Goal: Task Accomplishment & Management: Use online tool/utility

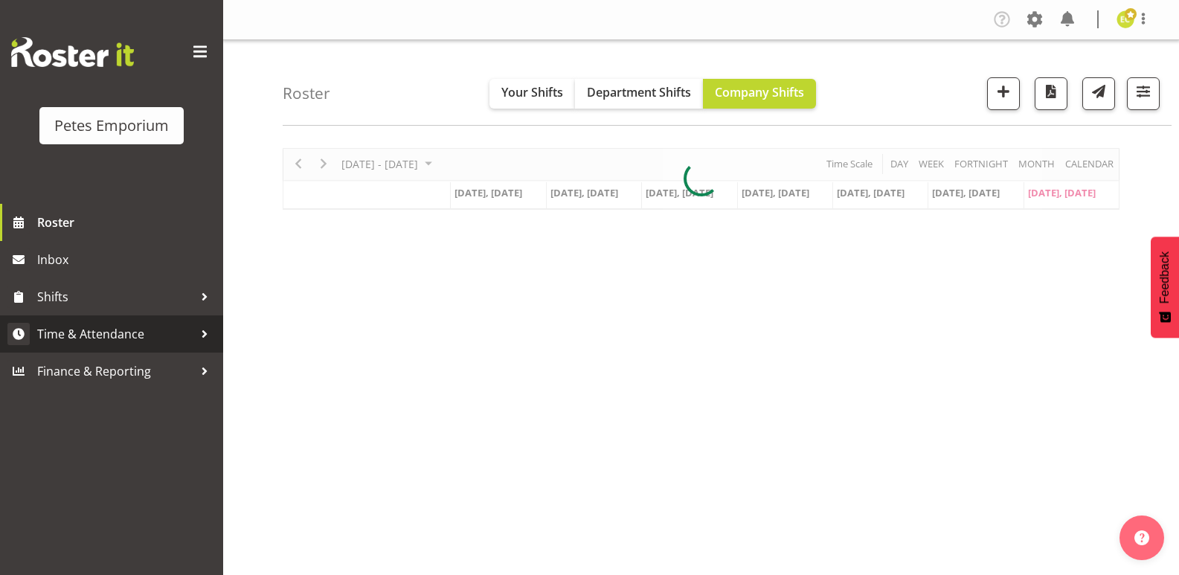
click at [74, 318] on link "Time & Attendance" at bounding box center [111, 333] width 223 height 37
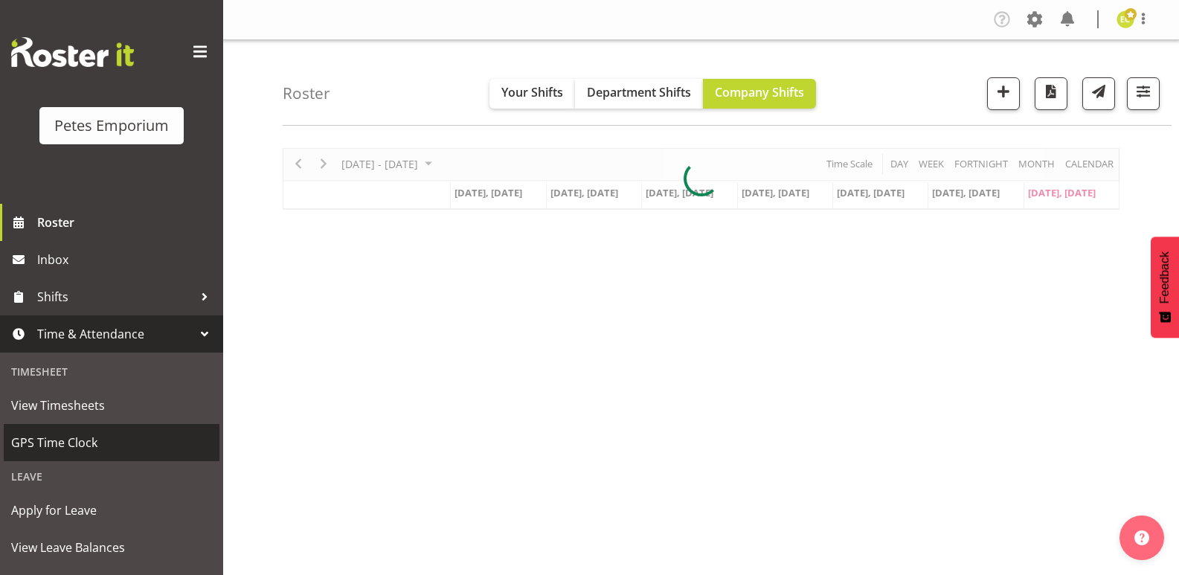
click at [58, 442] on span "GPS Time Clock" at bounding box center [111, 442] width 201 height 22
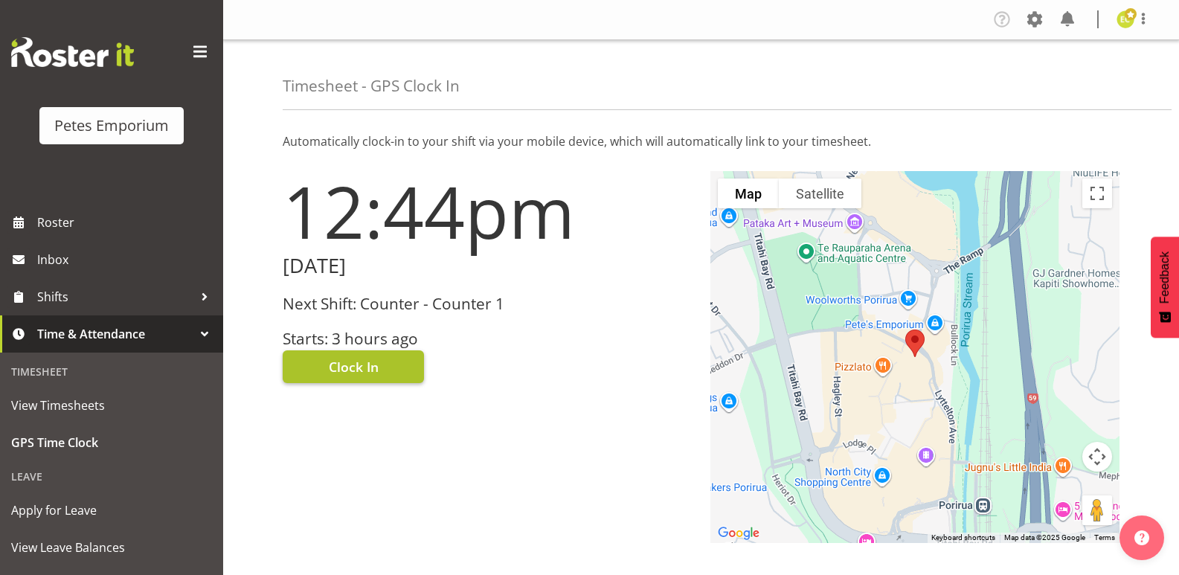
click at [341, 368] on span "Clock In" at bounding box center [354, 366] width 50 height 19
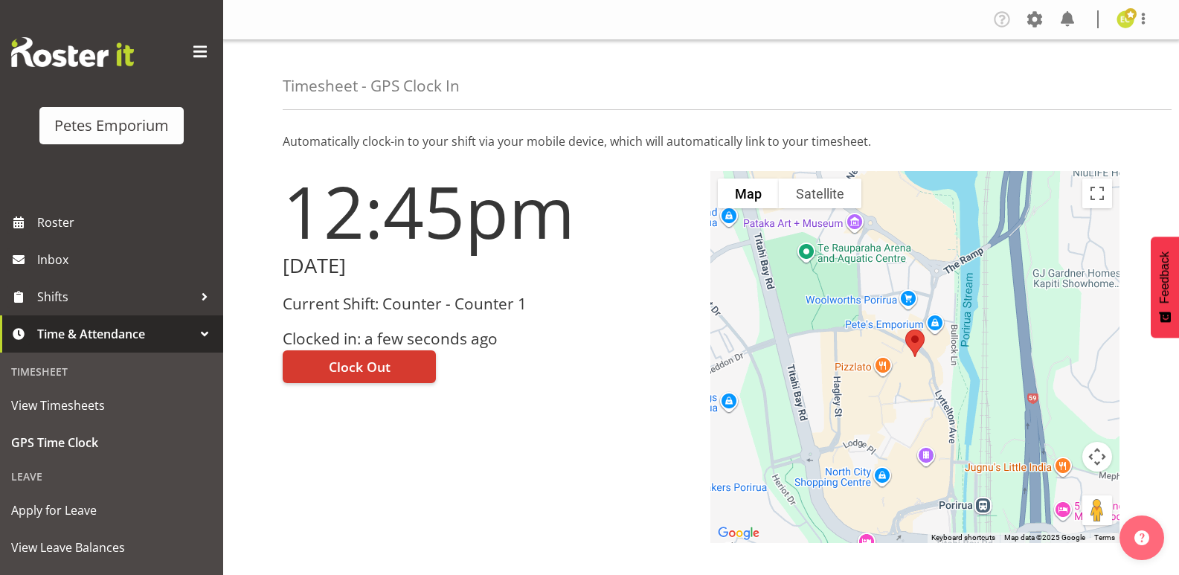
click at [1123, 18] on img at bounding box center [1125, 19] width 18 height 18
click at [1096, 77] on link "Log Out" at bounding box center [1080, 78] width 143 height 27
